Goal: Information Seeking & Learning: Learn about a topic

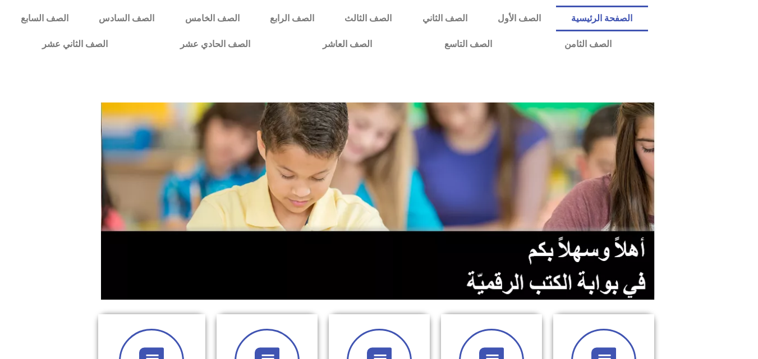
scroll to position [315, 0]
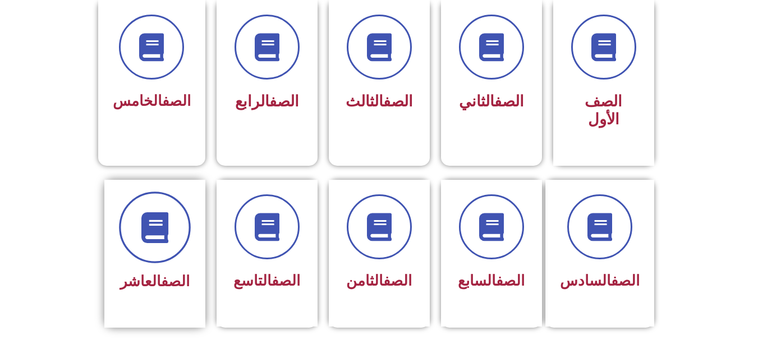
click at [148, 212] on icon at bounding box center [154, 227] width 31 height 31
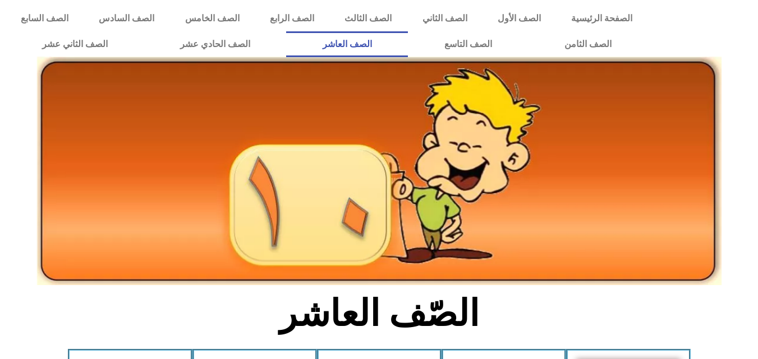
scroll to position [315, 0]
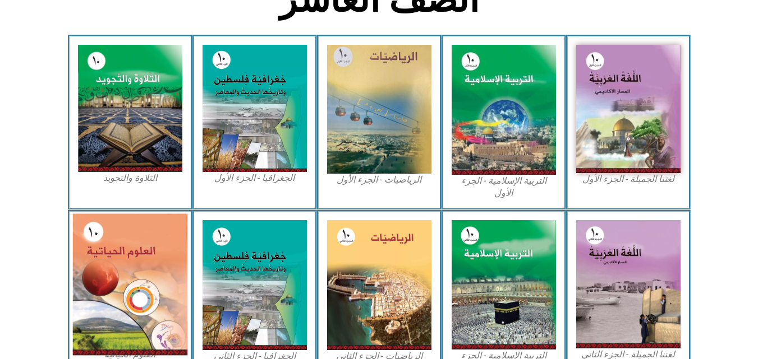
click at [131, 278] on img at bounding box center [129, 285] width 115 height 142
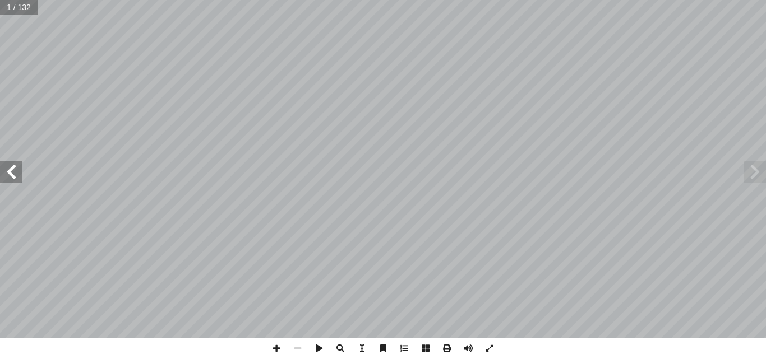
click at [752, 169] on span at bounding box center [755, 172] width 22 height 22
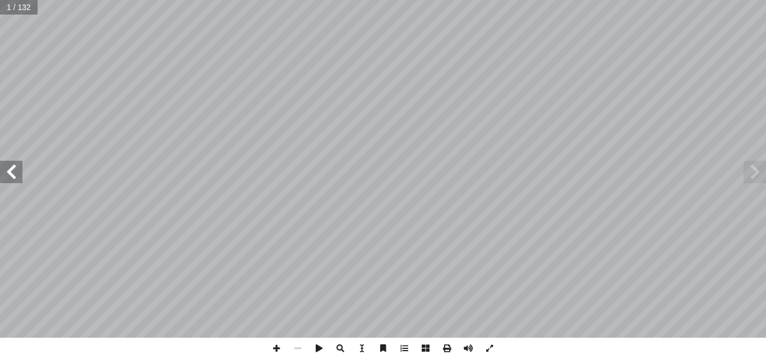
click at [752, 169] on span at bounding box center [755, 172] width 22 height 22
click at [8, 179] on span at bounding box center [11, 172] width 22 height 22
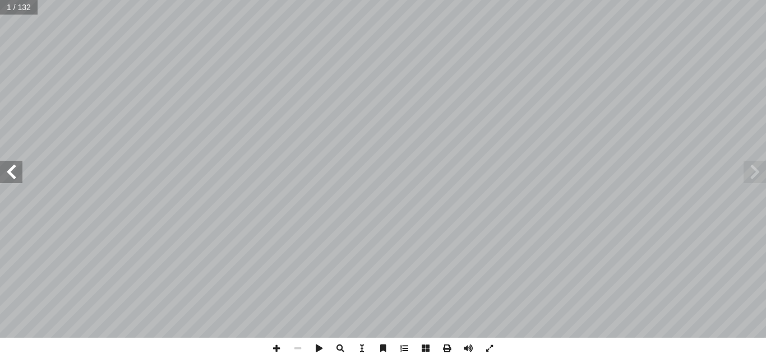
click at [8, 179] on span at bounding box center [11, 172] width 22 height 22
click at [755, 177] on span at bounding box center [755, 172] width 22 height 22
click at [9, 179] on span at bounding box center [11, 172] width 22 height 22
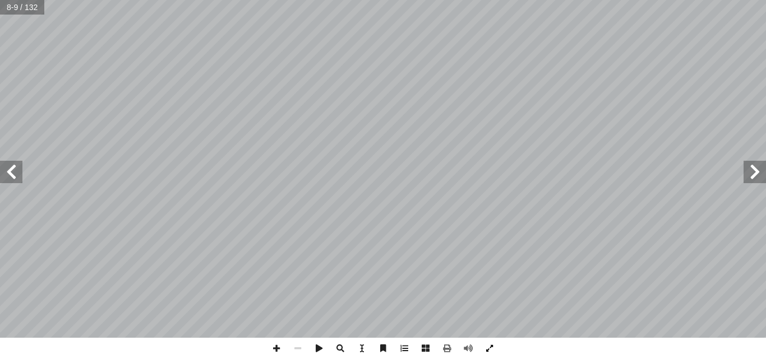
click at [490, 348] on span at bounding box center [489, 348] width 21 height 21
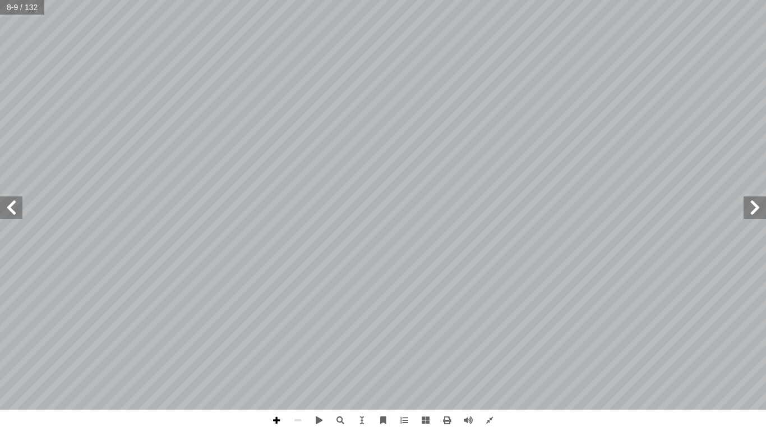
click at [278, 359] on span at bounding box center [276, 419] width 21 height 21
click at [280, 359] on span at bounding box center [276, 419] width 21 height 21
click at [490, 359] on span at bounding box center [489, 419] width 21 height 21
